Goal: Transaction & Acquisition: Purchase product/service

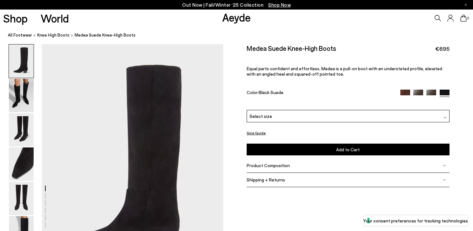
click at [309, 115] on div "Select size" at bounding box center [348, 116] width 203 height 12
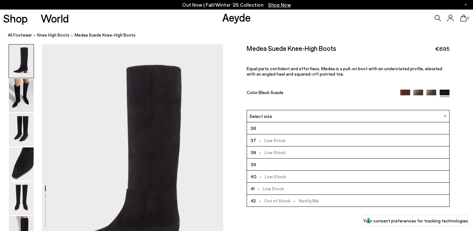
click at [315, 100] on div "Medea Suede Knee-High Boots €695 Equal parts confident and effortless, Medea is…" at bounding box center [348, 77] width 203 height 66
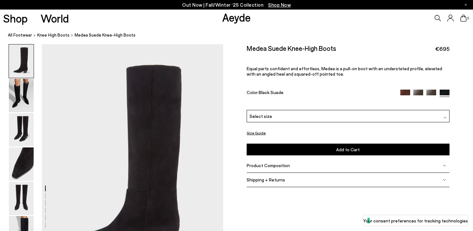
click at [259, 163] on span "Product Composition" at bounding box center [268, 165] width 43 height 5
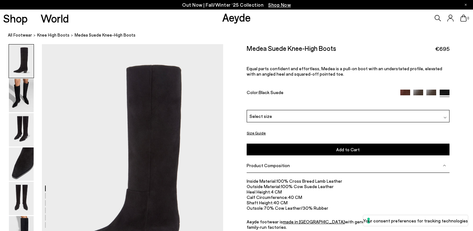
click at [257, 134] on button "Size Guide" at bounding box center [256, 133] width 19 height 8
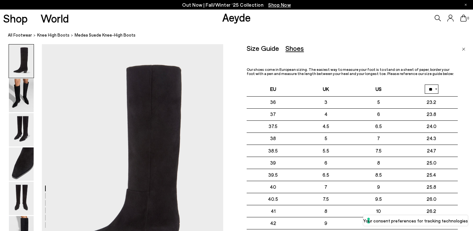
click at [309, 70] on p "Our shoes come in European sizing. The easiest way to measure your foot is to s…" at bounding box center [352, 71] width 211 height 8
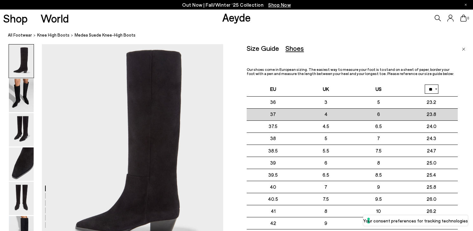
scroll to position [15, 0]
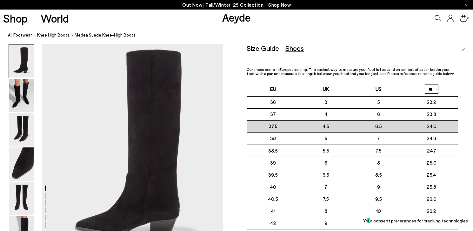
drag, startPoint x: 381, startPoint y: 127, endPoint x: 371, endPoint y: 128, distance: 9.6
click at [371, 128] on td "6.5" at bounding box center [379, 126] width 53 height 12
drag, startPoint x: 268, startPoint y: 128, endPoint x: 283, endPoint y: 129, distance: 14.9
click at [283, 129] on td "37.5" at bounding box center [273, 126] width 53 height 12
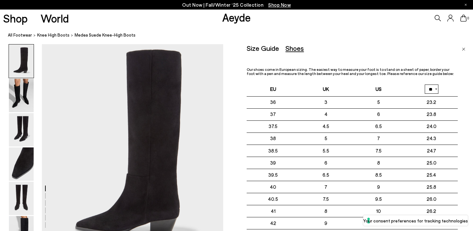
click at [323, 69] on p "Our shoes come in European sizing. The easiest way to measure your foot is to s…" at bounding box center [352, 71] width 211 height 8
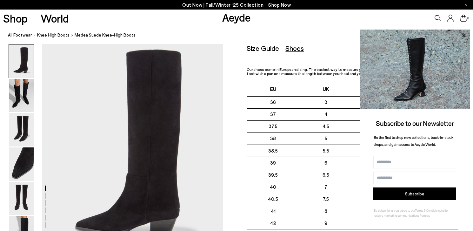
click at [312, 59] on div "Size Guide Shoes Belt Our shoes come in European sizing. The easiest way to mea…" at bounding box center [352, 170] width 211 height 253
click at [339, 72] on p "Our shoes come in European sizing. The easiest way to measure your foot is to s…" at bounding box center [352, 71] width 211 height 8
click at [464, 34] on icon at bounding box center [464, 35] width 8 height 8
click at [462, 34] on icon at bounding box center [464, 35] width 8 height 8
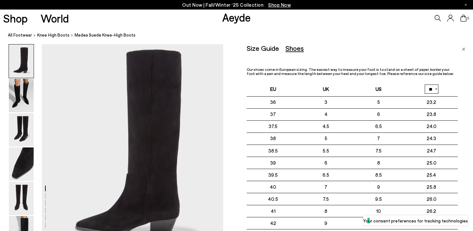
click at [464, 48] on img "Close" at bounding box center [463, 49] width 3 height 3
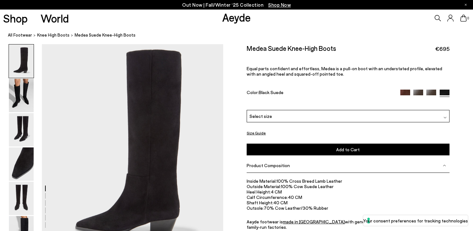
click at [330, 116] on div "Select size" at bounding box center [348, 116] width 203 height 12
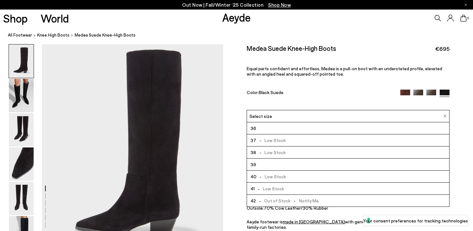
click at [303, 152] on li "38 - Low Stock" at bounding box center [348, 152] width 202 height 12
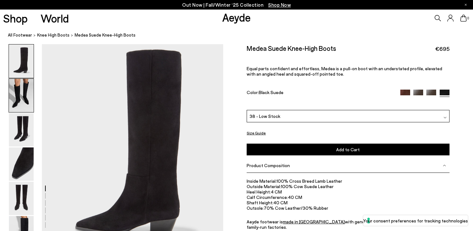
click at [23, 94] on img at bounding box center [21, 95] width 25 height 33
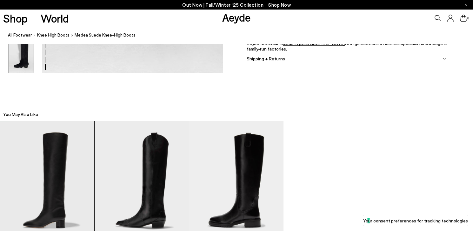
scroll to position [1403, 0]
